Goal: Transaction & Acquisition: Book appointment/travel/reservation

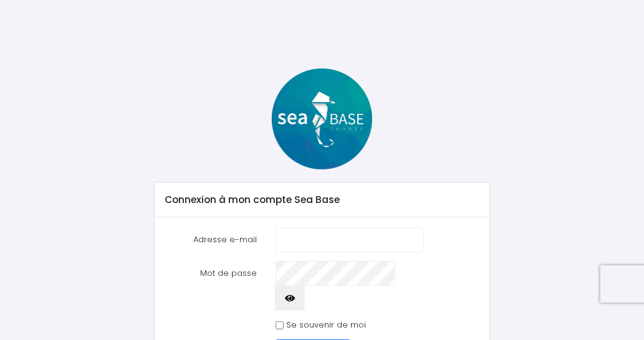
click at [303, 239] on input "Adresse e-mail" at bounding box center [350, 240] width 148 height 25
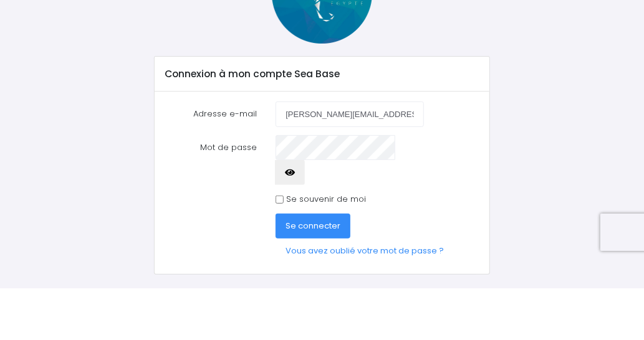
type input "[PERSON_NAME][EMAIL_ADDRESS][PERSON_NAME][DOMAIN_NAME]"
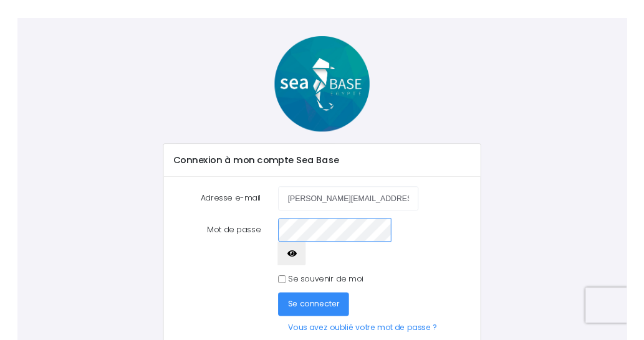
scroll to position [31, 0]
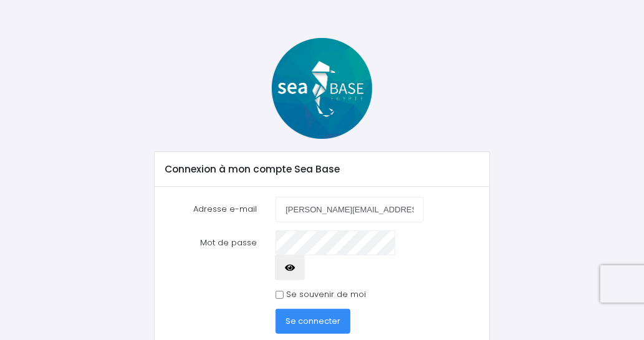
click at [469, 166] on div "Connexion à mon compte Sea Base" at bounding box center [322, 169] width 335 height 35
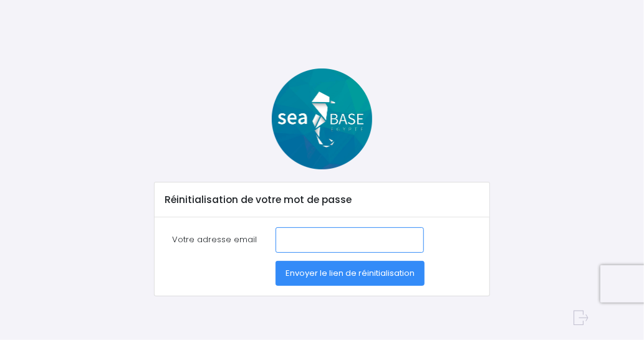
click at [324, 238] on input "Votre adresse email" at bounding box center [350, 240] width 148 height 25
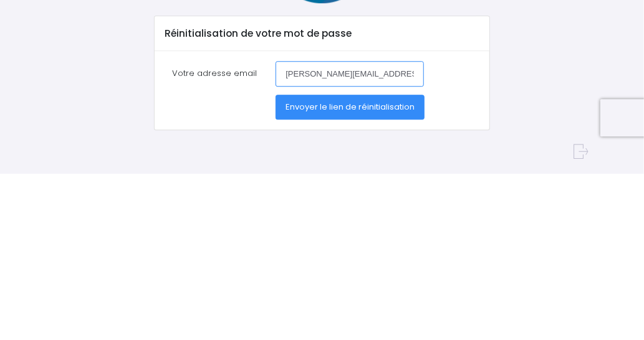
type input "[PERSON_NAME][EMAIL_ADDRESS][PERSON_NAME][DOMAIN_NAME]"
click at [345, 272] on span "Envoyer le lien de réinitialisation" at bounding box center [349, 273] width 129 height 12
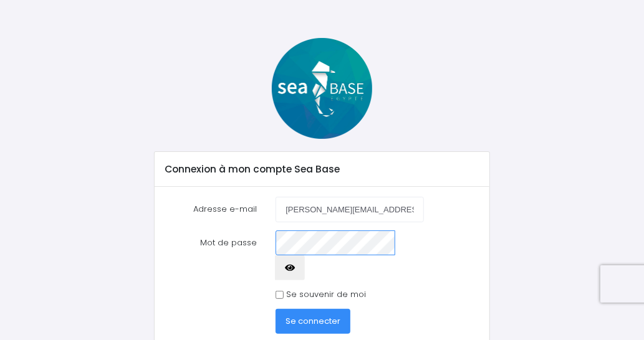
scroll to position [77, 0]
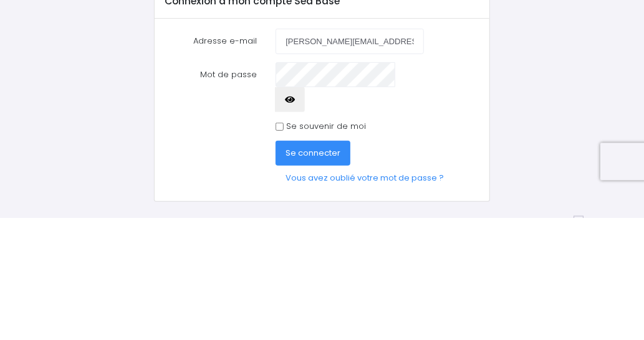
click at [282, 245] on input "Se souvenir de moi" at bounding box center [280, 249] width 8 height 8
checkbox input "true"
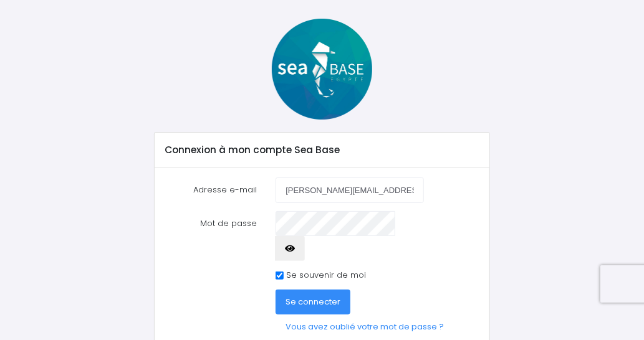
click at [295, 249] on icon "button" at bounding box center [290, 249] width 10 height 0
click at [332, 296] on span "Se connecter" at bounding box center [312, 302] width 55 height 12
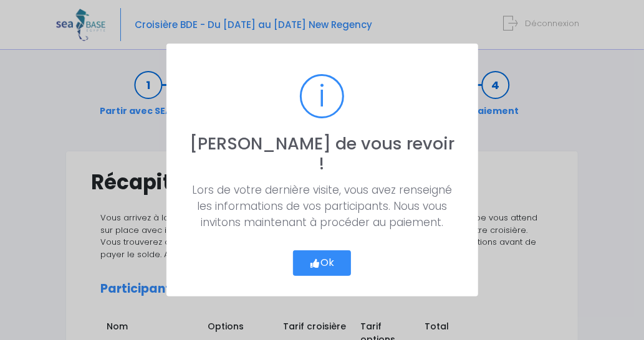
click at [332, 257] on button "Ok" at bounding box center [322, 264] width 59 height 26
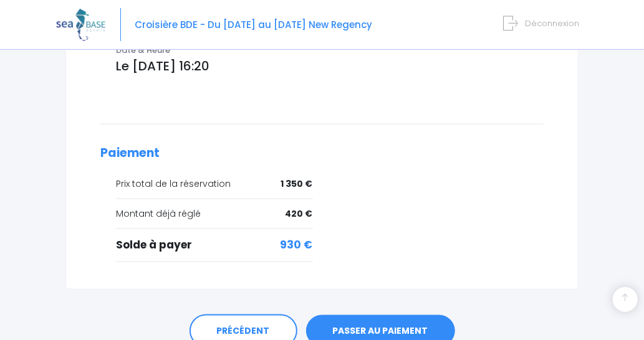
scroll to position [592, 0]
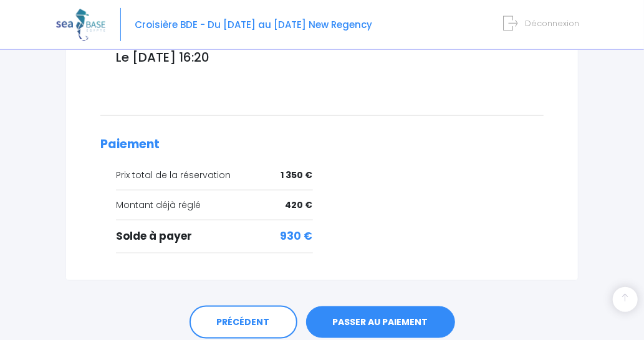
click at [402, 307] on link "PASSER AU PAIEMENT" at bounding box center [380, 323] width 149 height 32
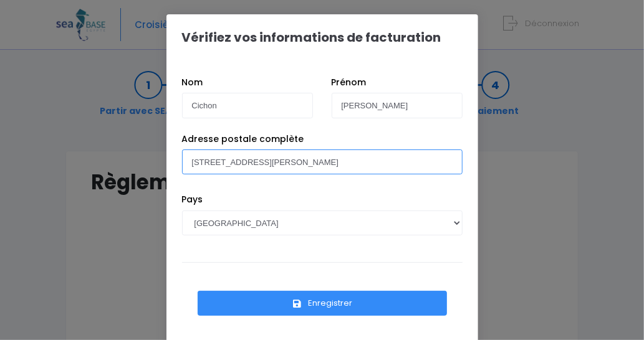
click at [358, 161] on input "[STREET_ADDRESS][PERSON_NAME]" at bounding box center [322, 162] width 281 height 25
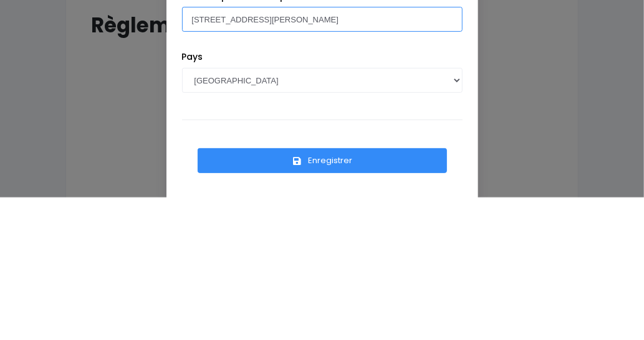
scroll to position [29, 0]
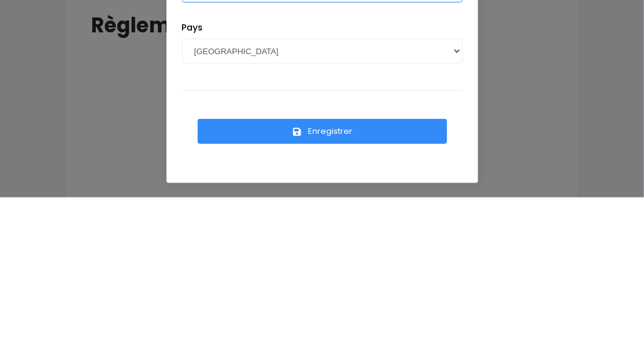
type input "[STREET_ADDRESS][PERSON_NAME]"
click at [342, 276] on button "Enregistrer" at bounding box center [322, 274] width 249 height 25
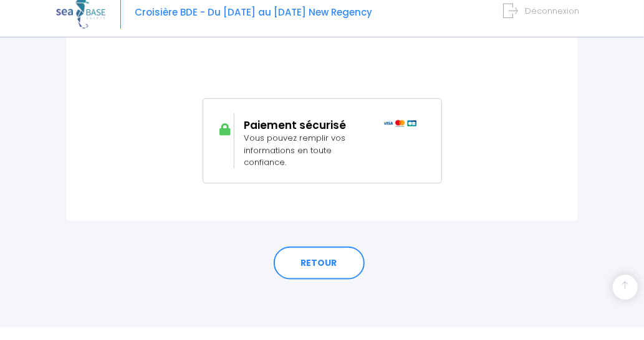
scroll to position [415, 0]
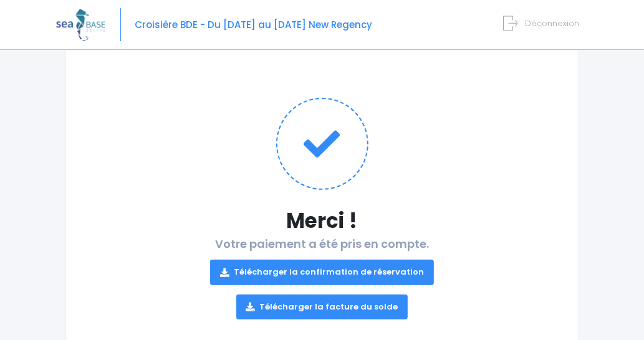
scroll to position [112, 0]
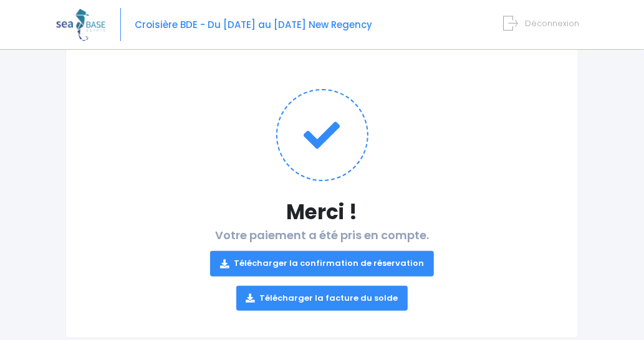
click at [387, 265] on link "Télécharger la confirmation de réservation" at bounding box center [322, 263] width 224 height 25
